Goal: Task Accomplishment & Management: Use online tool/utility

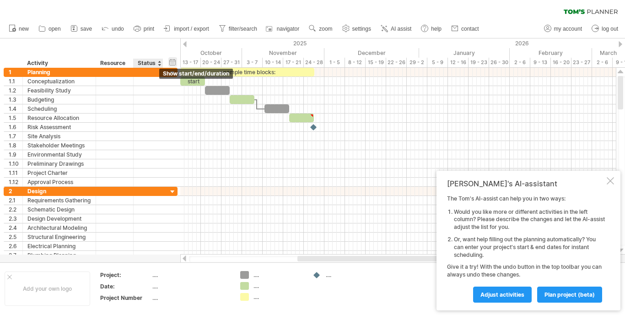
click at [173, 64] on div "hide start/end/duration show start/end/duration" at bounding box center [172, 62] width 9 height 10
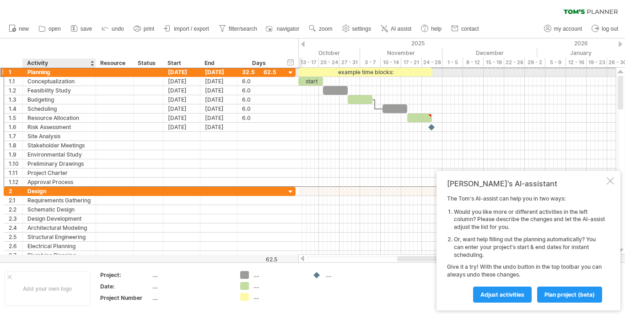
click at [54, 70] on div "Planning" at bounding box center [59, 72] width 64 height 9
click at [78, 62] on div "Activity" at bounding box center [59, 63] width 64 height 9
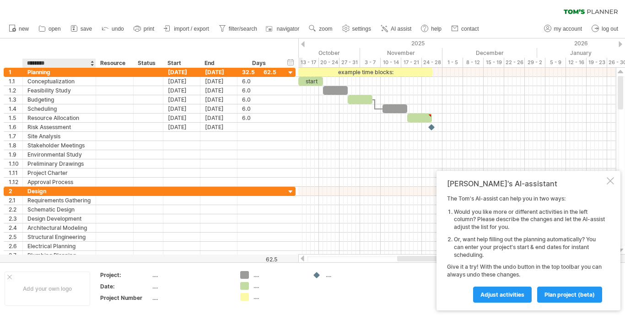
click at [77, 63] on input "********" at bounding box center [59, 63] width 64 height 9
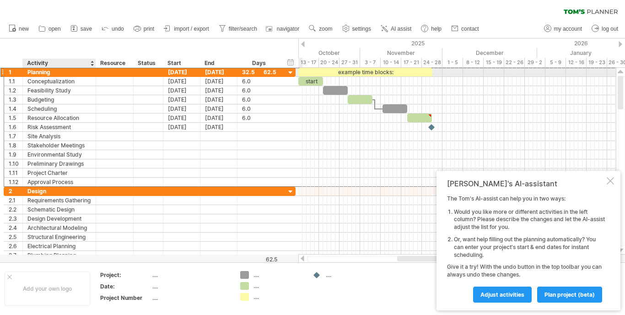
click at [88, 72] on div "Planning" at bounding box center [59, 72] width 64 height 9
click at [77, 72] on input "********" at bounding box center [59, 72] width 64 height 9
type input "*"
type input "**********"
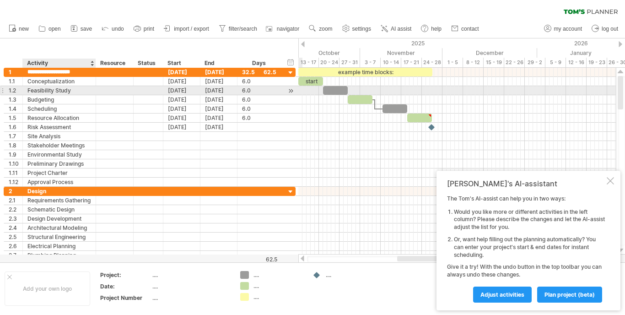
click at [88, 88] on div "Feasibility Study" at bounding box center [59, 90] width 64 height 9
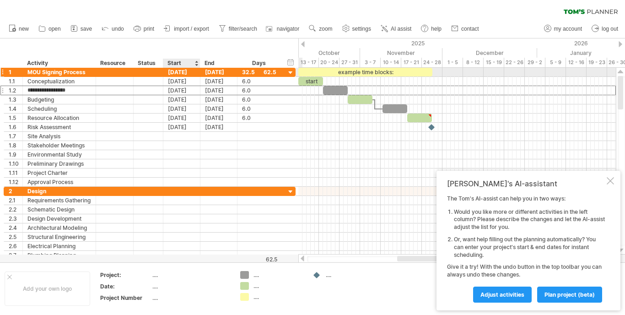
click at [180, 74] on div "[DATE]" at bounding box center [181, 72] width 37 height 9
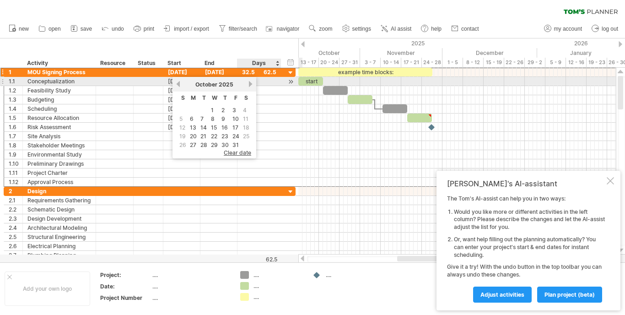
click at [250, 82] on link "next" at bounding box center [250, 84] width 7 height 7
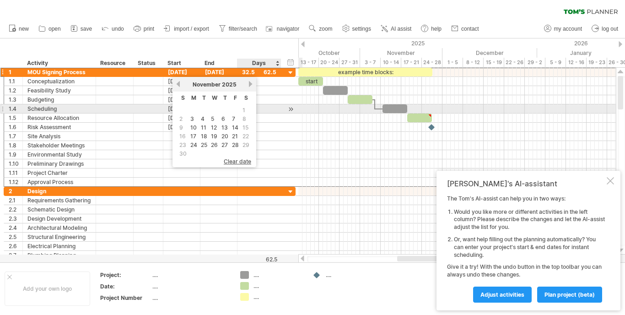
click at [243, 109] on span "1" at bounding box center [244, 110] width 5 height 9
click at [245, 110] on span "1" at bounding box center [244, 110] width 5 height 9
click at [244, 111] on span "1" at bounding box center [244, 110] width 5 height 9
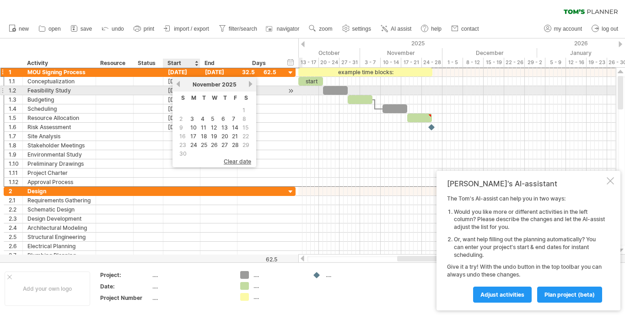
click at [179, 86] on link "previous" at bounding box center [178, 84] width 7 height 7
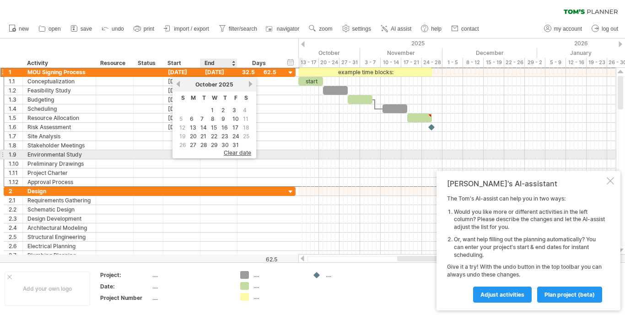
click at [240, 152] on span "clear date" at bounding box center [237, 152] width 27 height 7
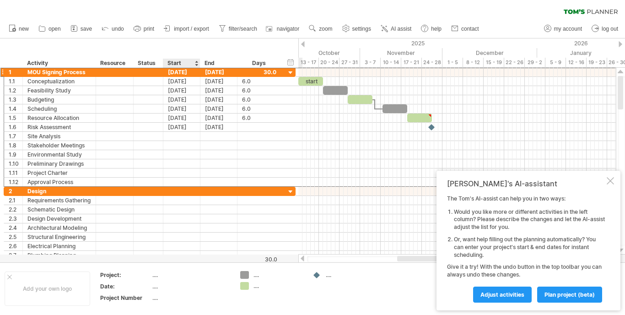
click at [181, 59] on div "Start" at bounding box center [180, 63] width 27 height 9
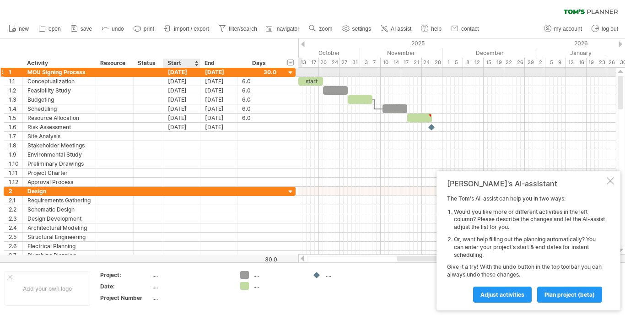
click at [188, 70] on div "[DATE]" at bounding box center [181, 72] width 37 height 9
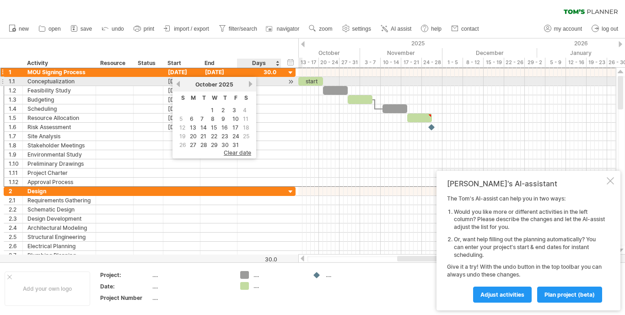
click at [251, 84] on link "next" at bounding box center [250, 84] width 7 height 7
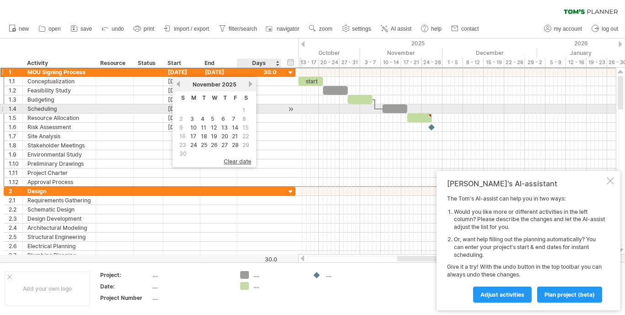
click at [243, 111] on span "1" at bounding box center [244, 110] width 5 height 9
click at [247, 111] on td "1" at bounding box center [246, 110] width 10 height 8
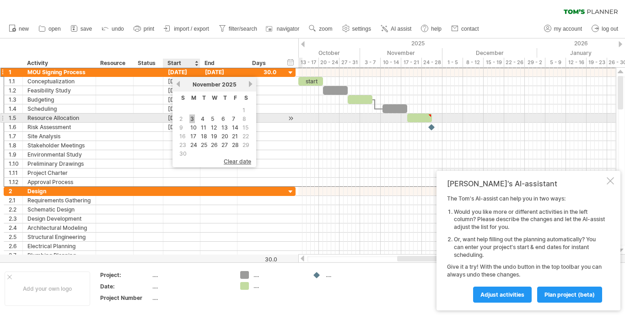
click at [193, 118] on link "3" at bounding box center [191, 118] width 5 height 9
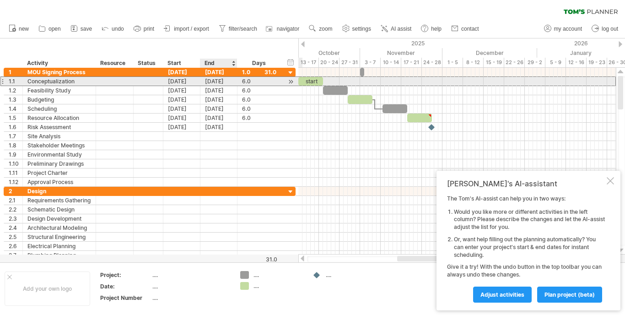
click at [215, 81] on div "[DATE]" at bounding box center [218, 81] width 37 height 9
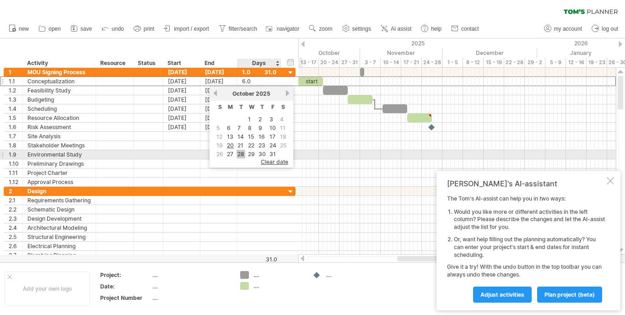
click at [243, 154] on link "28" at bounding box center [241, 154] width 9 height 9
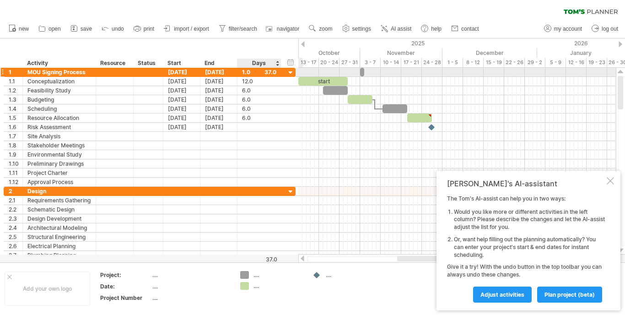
click at [278, 73] on div at bounding box center [280, 72] width 5 height 9
click at [289, 73] on div at bounding box center [290, 73] width 9 height 9
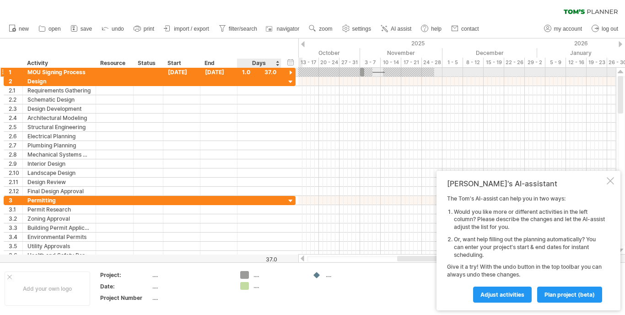
click at [291, 73] on div at bounding box center [290, 73] width 9 height 9
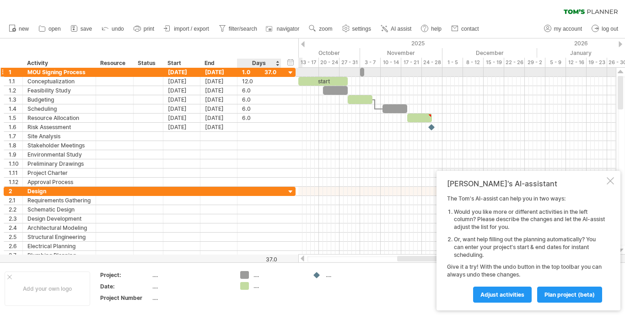
click at [275, 72] on div "1.0" at bounding box center [259, 72] width 34 height 9
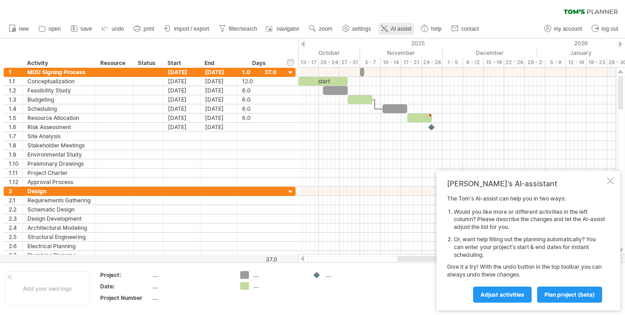
click at [393, 28] on span "AI assist" at bounding box center [401, 29] width 21 height 6
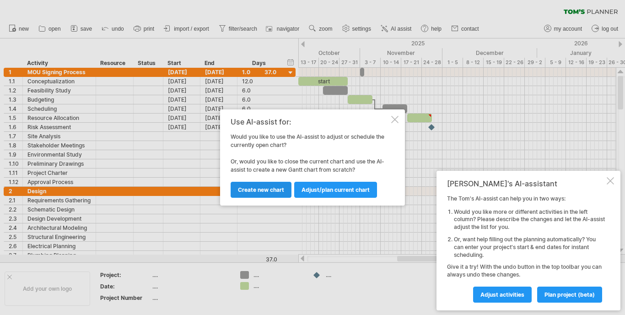
click at [271, 186] on link "Create new chart" at bounding box center [261, 190] width 61 height 16
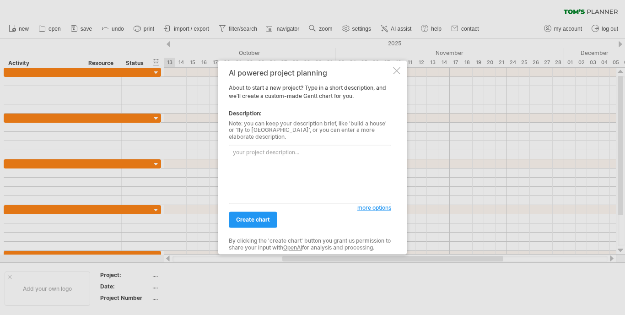
click at [298, 151] on textarea at bounding box center [310, 174] width 162 height 59
drag, startPoint x: 354, startPoint y: 81, endPoint x: 354, endPoint y: 70, distance: 11.0
click at [354, 70] on div "AI powered project planning About to start a new project? Type in a short descr…" at bounding box center [312, 157] width 188 height 194
click at [349, 160] on textarea at bounding box center [310, 174] width 162 height 59
click at [367, 205] on span "more options" at bounding box center [374, 207] width 34 height 7
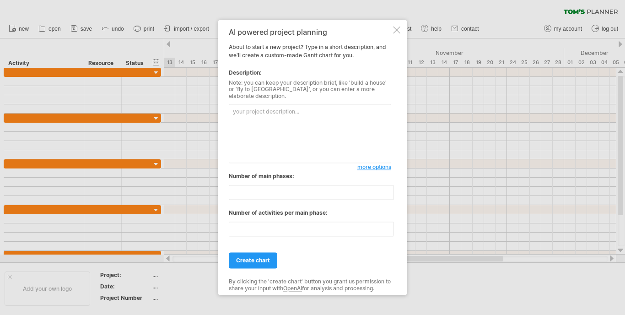
click at [395, 125] on div "AI powered project planning About to start a new project? Type in a short descr…" at bounding box center [312, 157] width 188 height 275
click at [359, 131] on textarea at bounding box center [310, 133] width 162 height 59
click at [395, 33] on div at bounding box center [396, 29] width 7 height 7
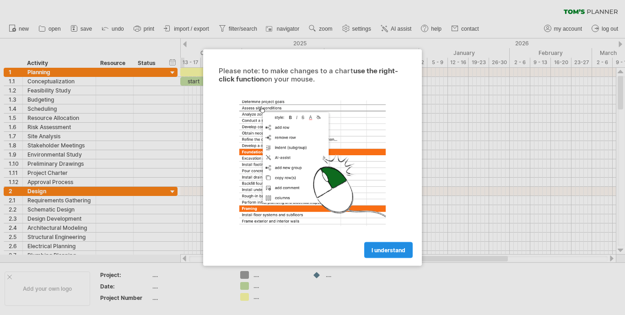
click at [394, 247] on span "I understand" at bounding box center [388, 250] width 34 height 7
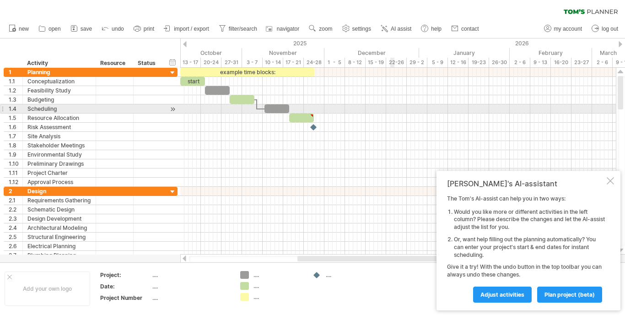
click at [392, 110] on div at bounding box center [397, 108] width 435 height 9
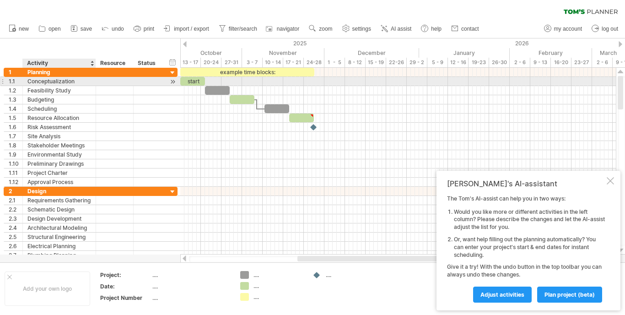
click at [66, 82] on div "Conceptualization" at bounding box center [59, 81] width 64 height 9
click at [190, 80] on div "start" at bounding box center [192, 81] width 25 height 9
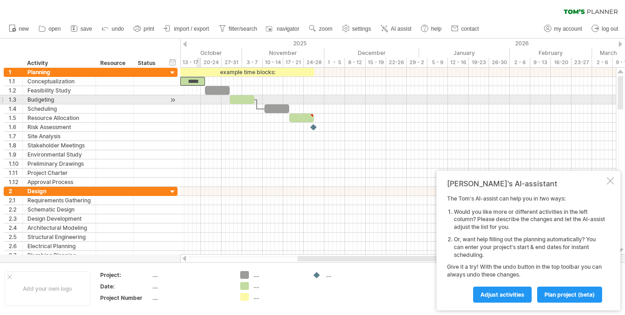
click at [199, 96] on div at bounding box center [397, 99] width 435 height 9
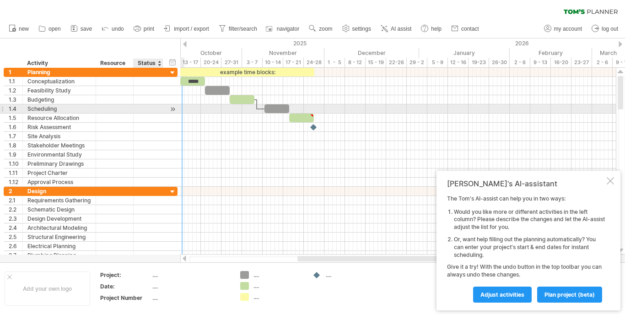
click at [143, 112] on div at bounding box center [148, 108] width 20 height 9
click at [121, 108] on div at bounding box center [115, 108] width 28 height 9
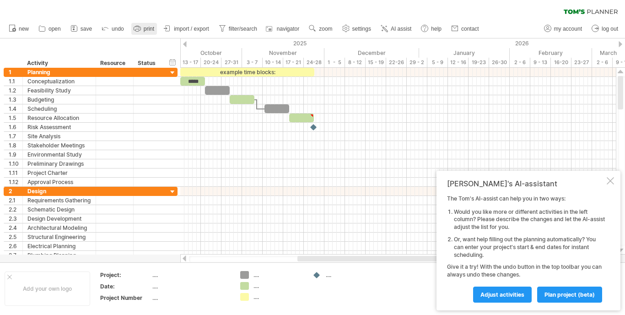
click at [149, 27] on span "print" at bounding box center [149, 29] width 11 height 6
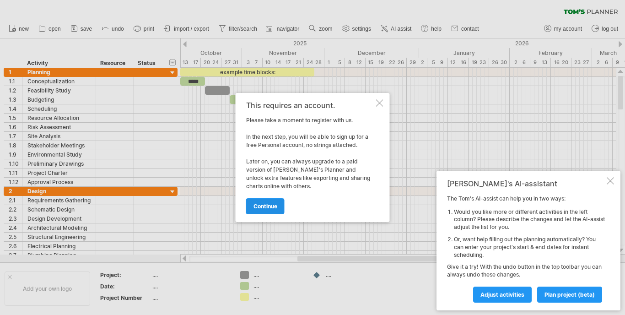
click at [271, 203] on span "continue" at bounding box center [265, 206] width 24 height 7
